Goal: Information Seeking & Learning: Learn about a topic

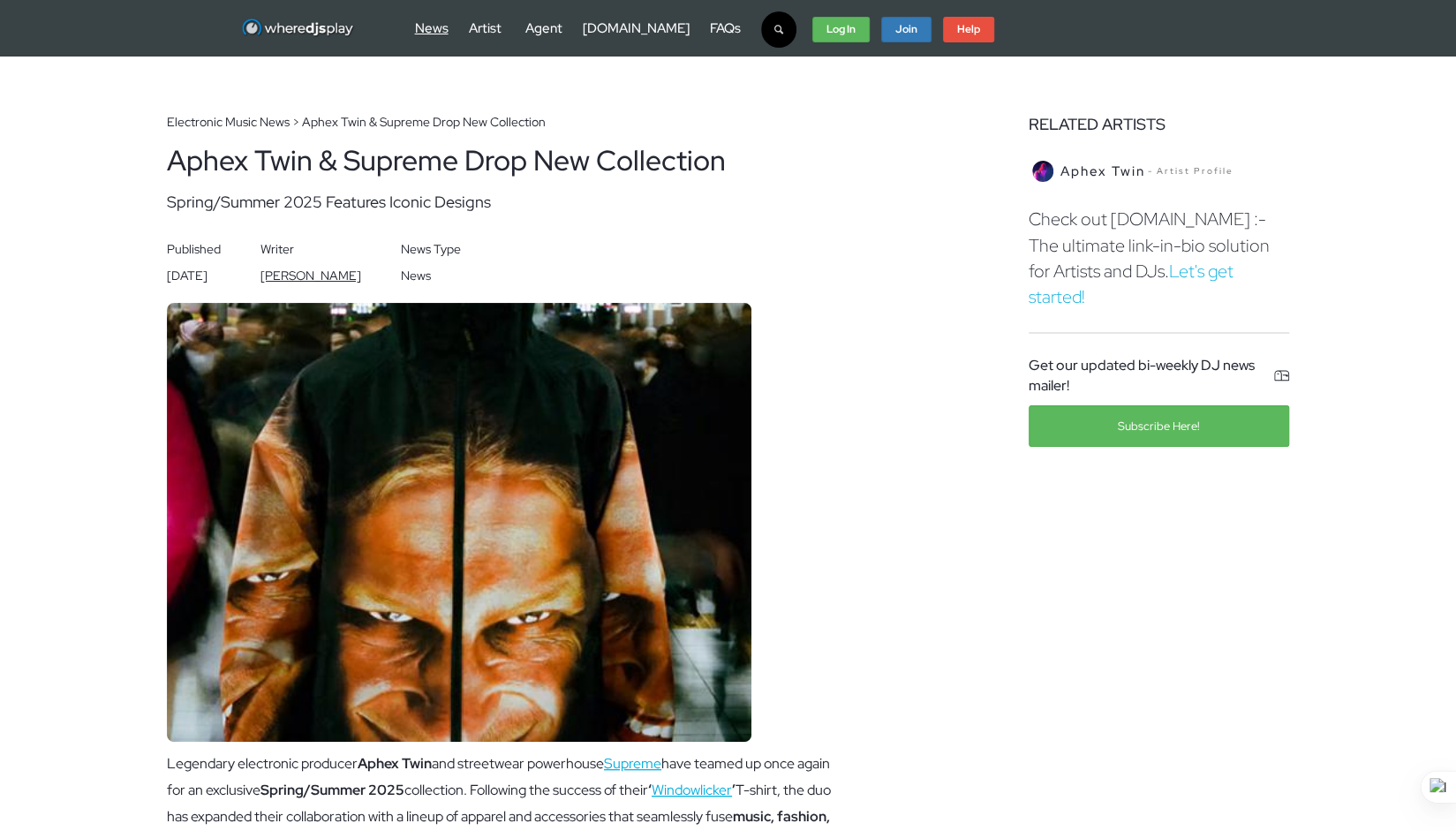
click at [443, 29] on link "News" at bounding box center [432, 28] width 34 height 18
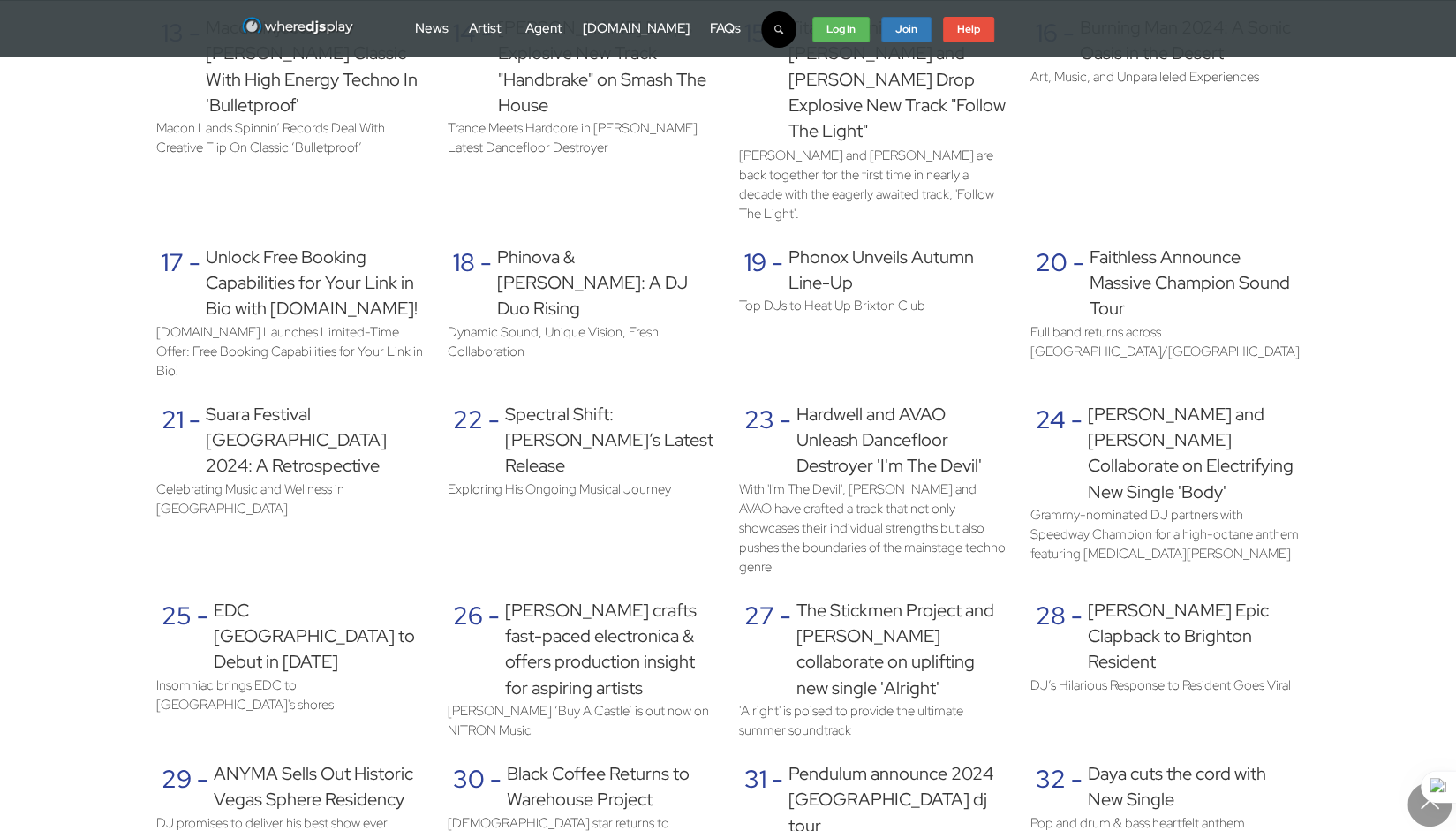
scroll to position [2027, 0]
click at [526, 24] on link "Agent" at bounding box center [544, 28] width 37 height 18
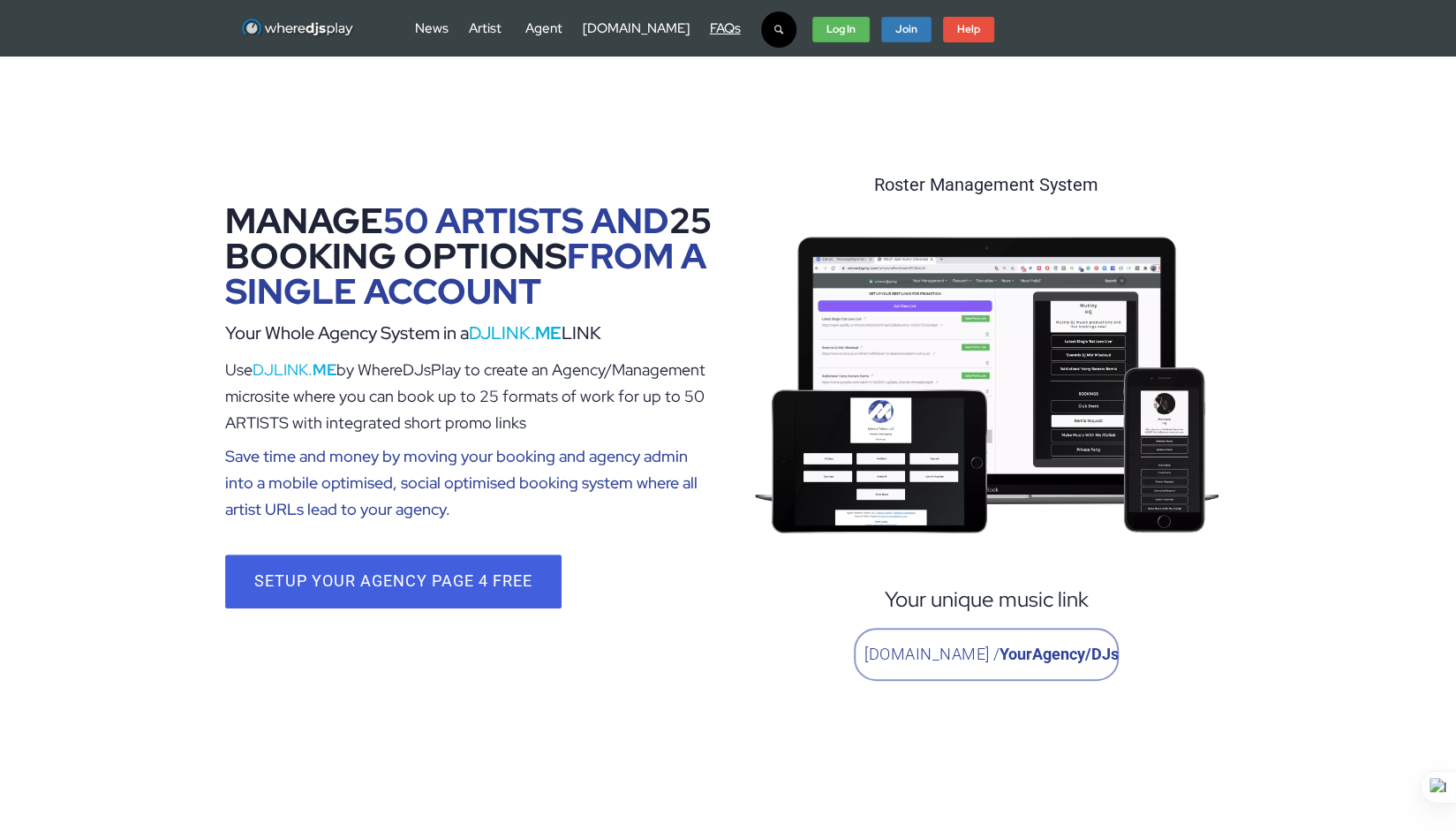
click at [710, 33] on link "FAQs" at bounding box center [725, 28] width 31 height 18
click at [497, 27] on link "Artist" at bounding box center [485, 28] width 33 height 18
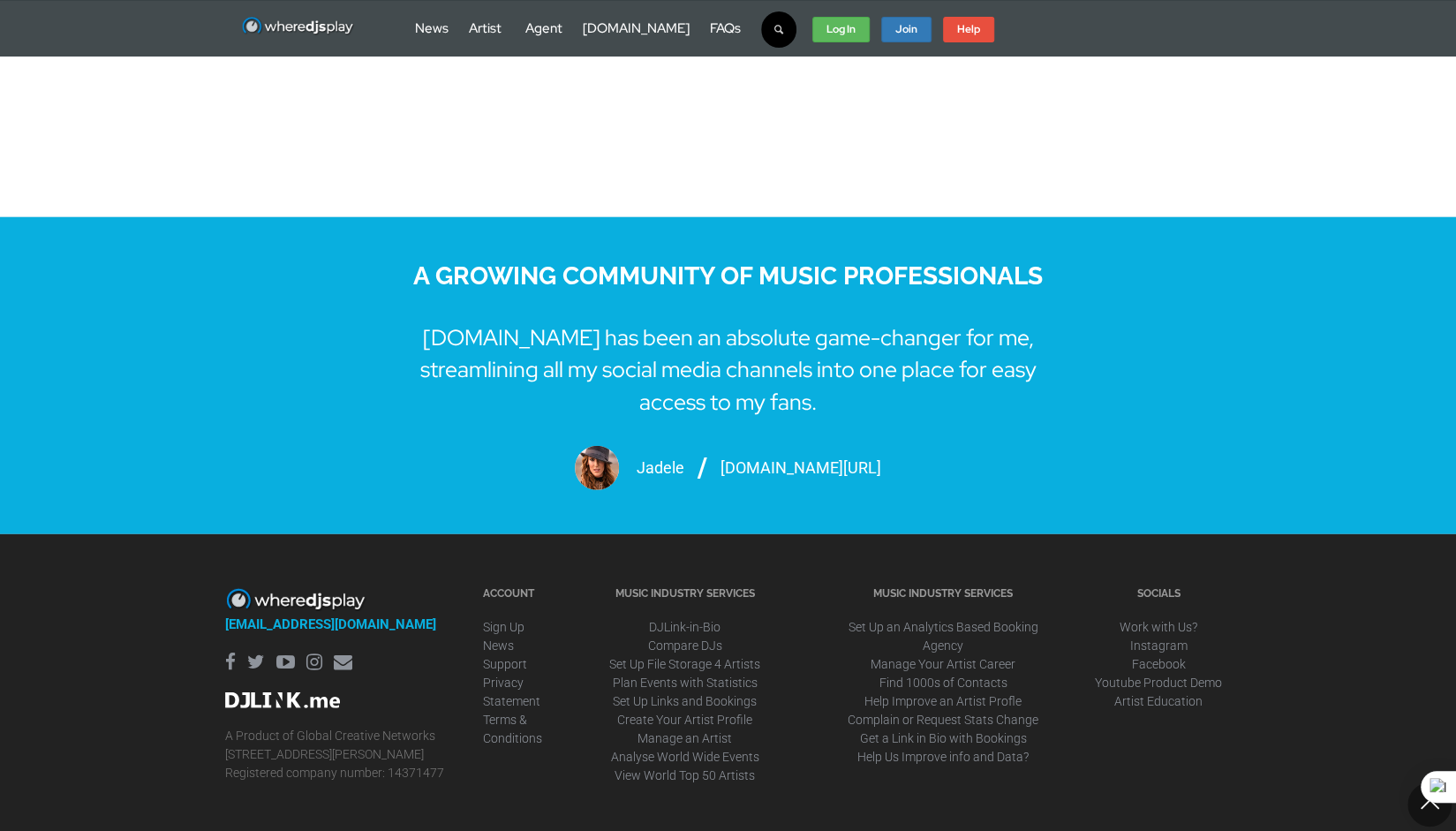
scroll to position [3044, 0]
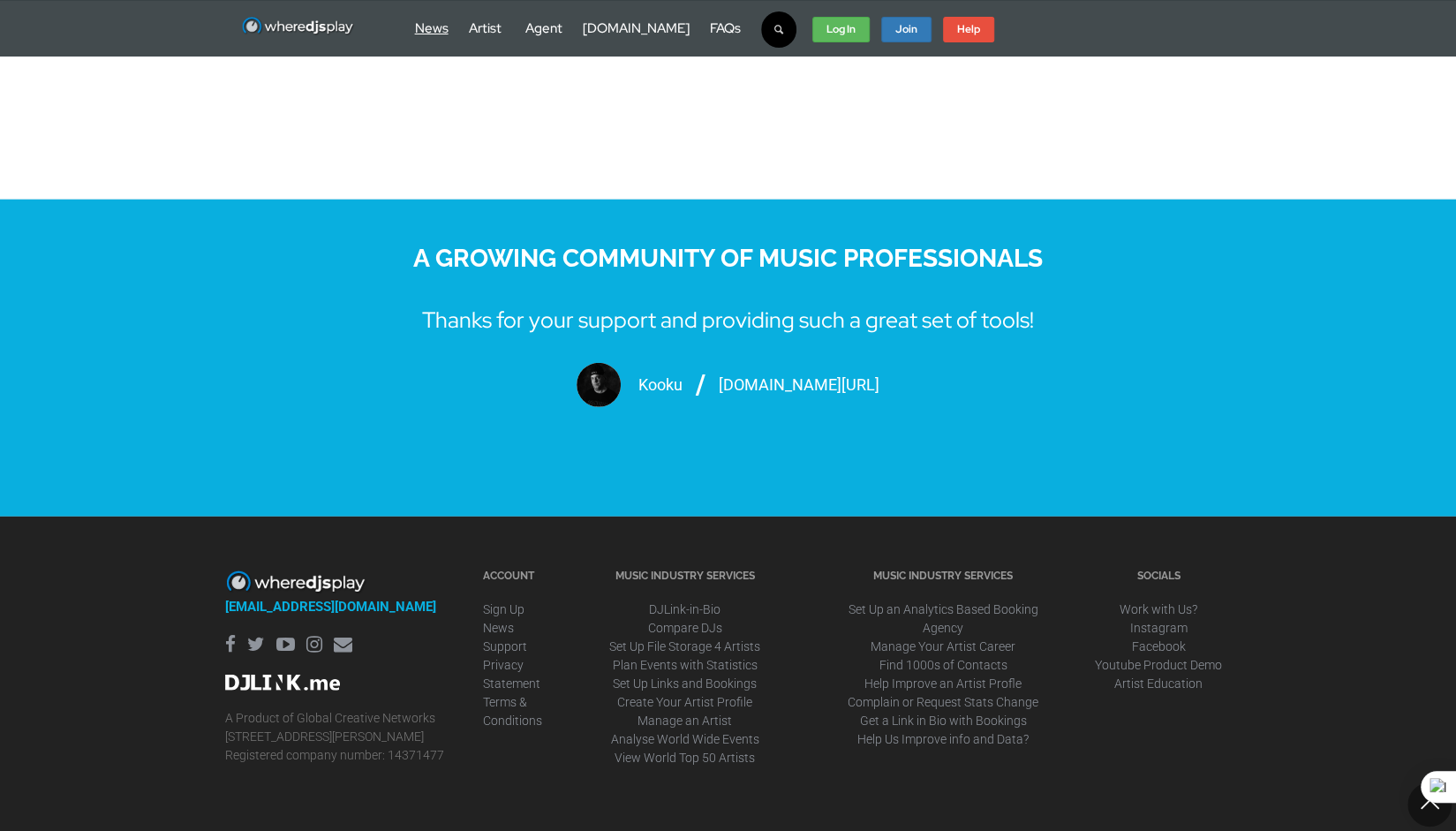
click at [430, 33] on link "News" at bounding box center [432, 28] width 34 height 18
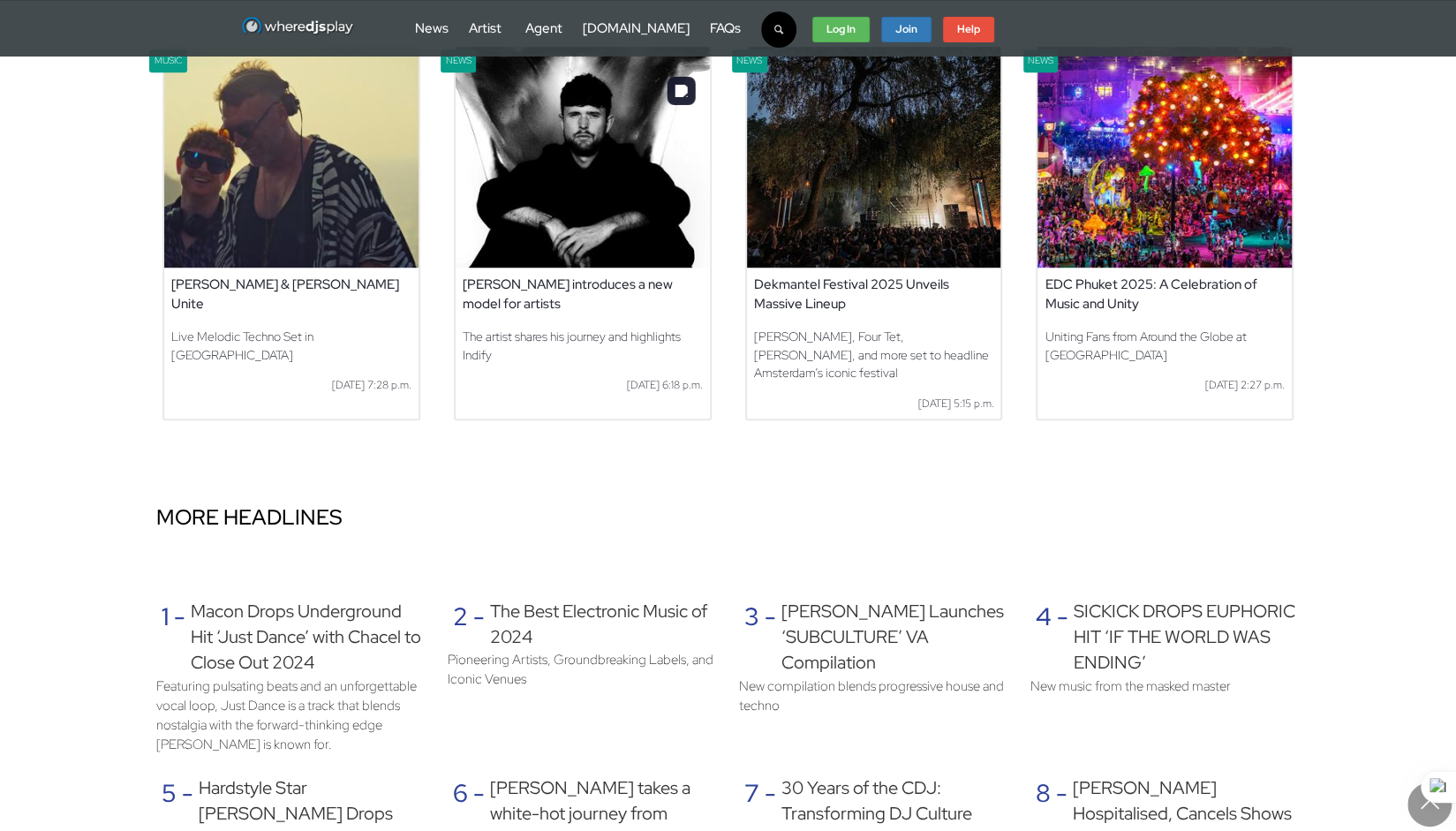
scroll to position [750, 0]
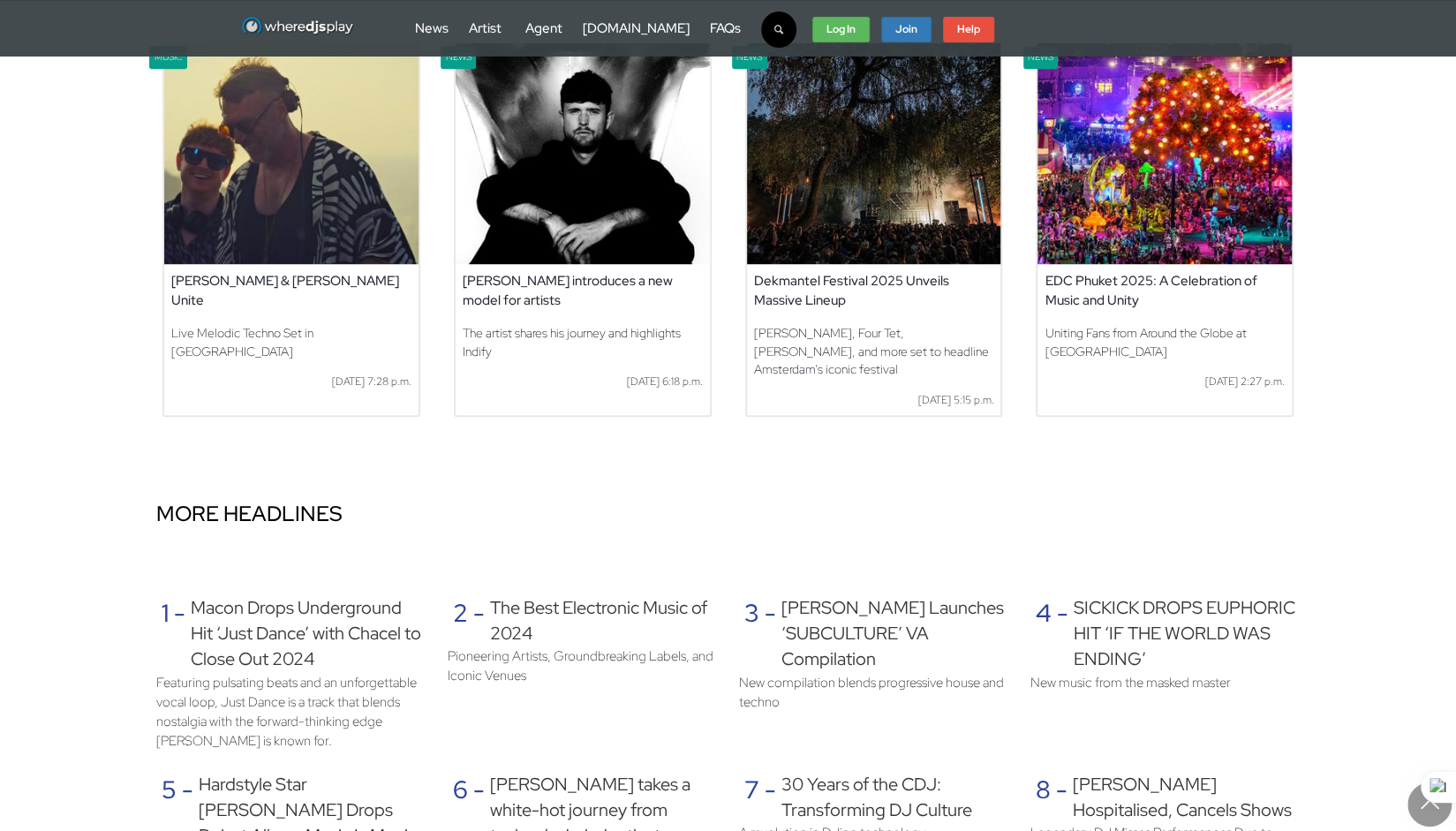
click at [640, 285] on div "[PERSON_NAME] introduces a new model for artists" at bounding box center [582, 291] width 254 height 53
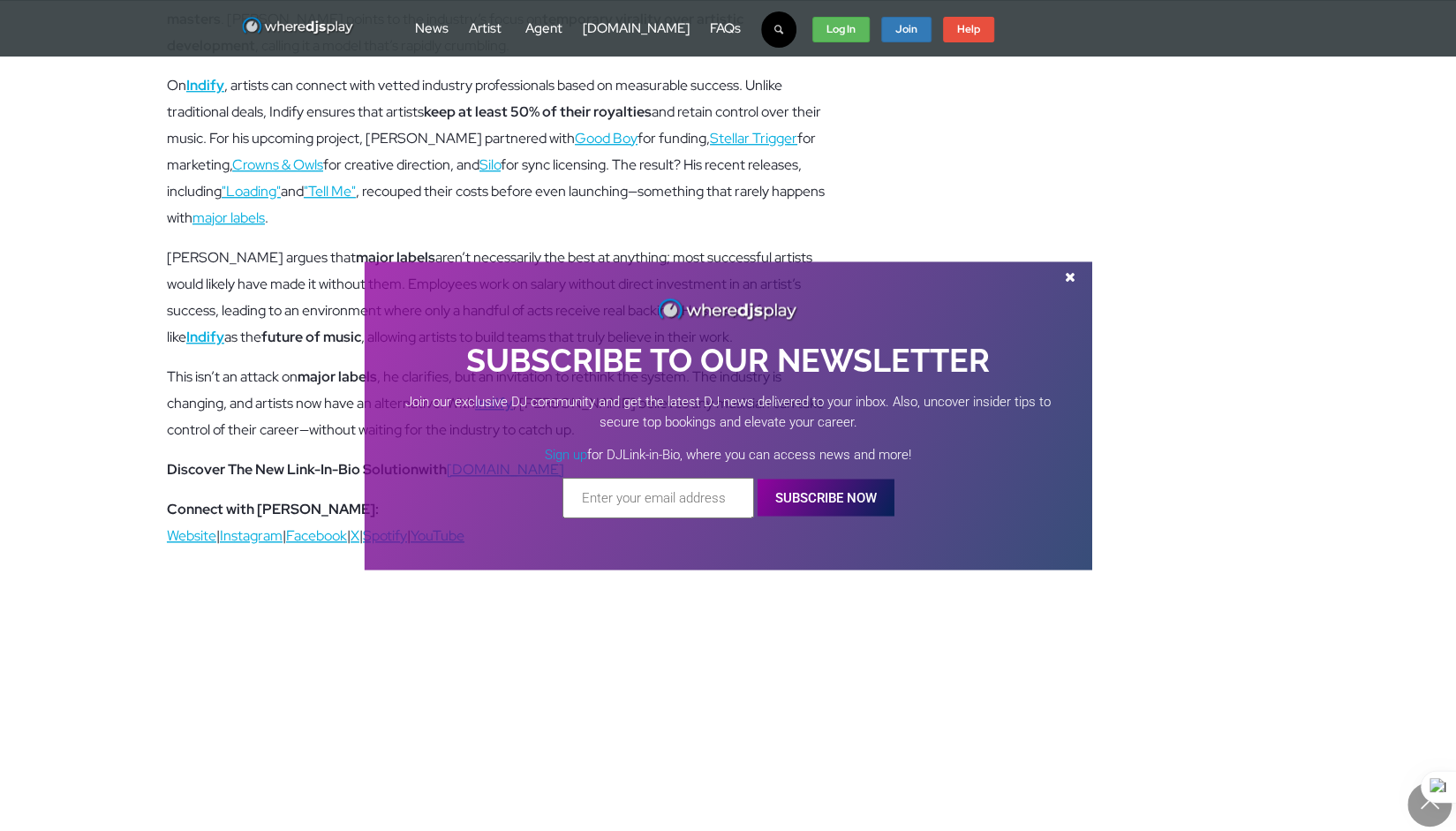
scroll to position [644, 0]
